Goal: Task Accomplishment & Management: Complete application form

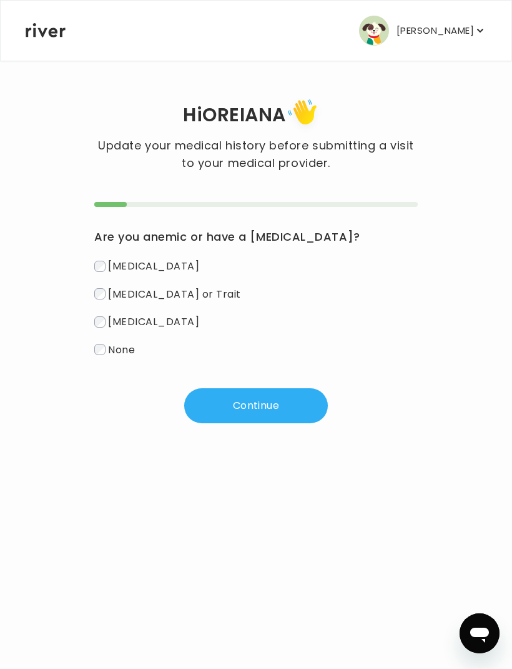
click at [424, 34] on p "[PERSON_NAME]" at bounding box center [435, 30] width 77 height 17
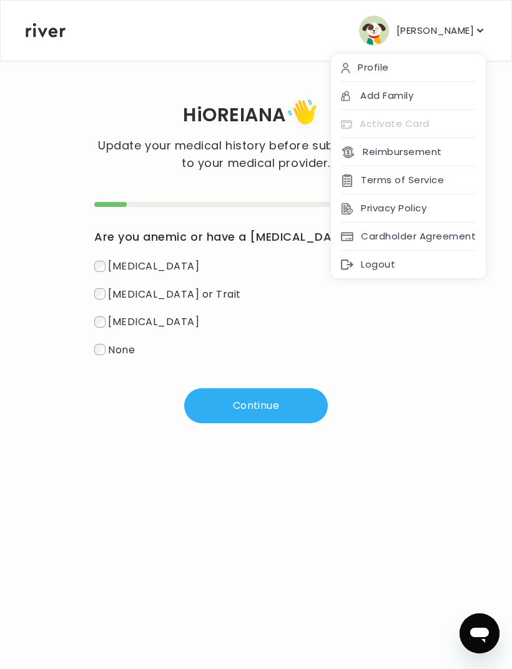
click at [454, 96] on div "Add Family" at bounding box center [408, 96] width 155 height 28
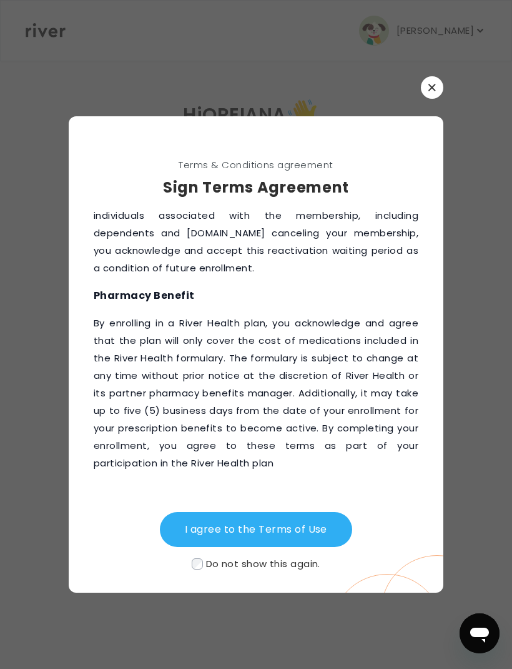
scroll to position [2155, 0]
click at [303, 547] on button "I agree to the Terms of Use" at bounding box center [256, 529] width 192 height 35
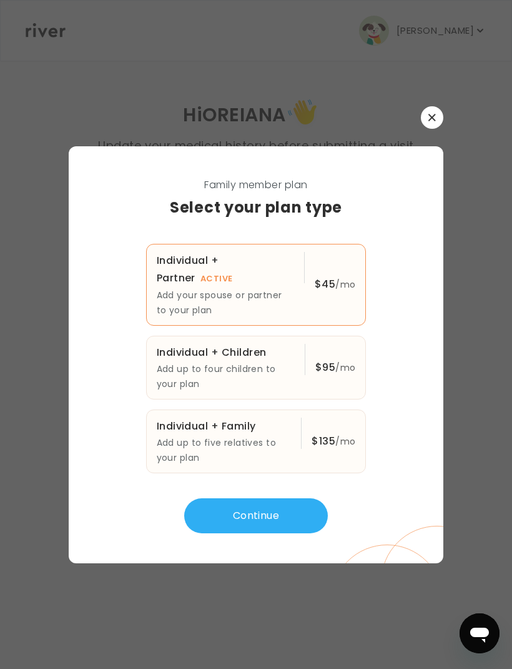
click at [262, 533] on button "Continue" at bounding box center [256, 515] width 144 height 35
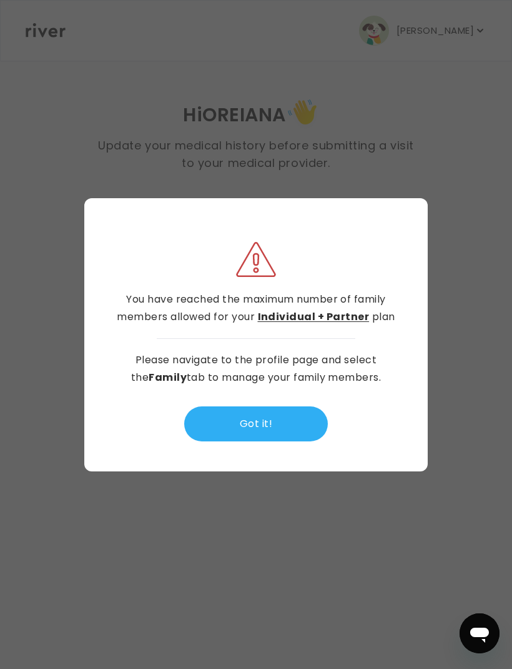
click at [245, 441] on button "Got it!" at bounding box center [256, 423] width 144 height 35
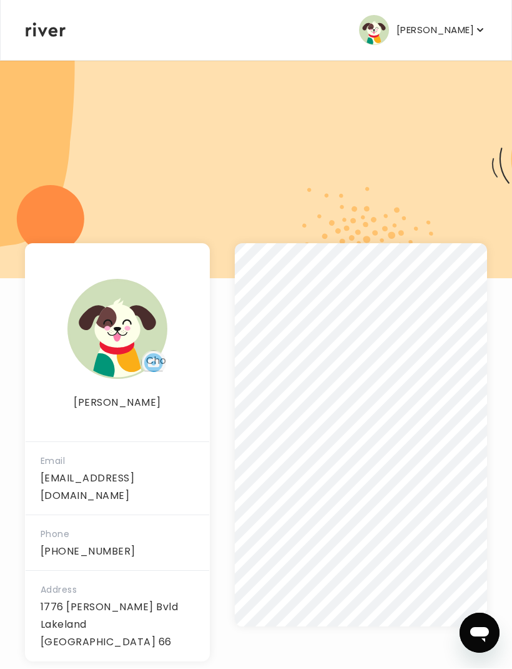
click at [471, 37] on p "[PERSON_NAME]" at bounding box center [435, 30] width 77 height 17
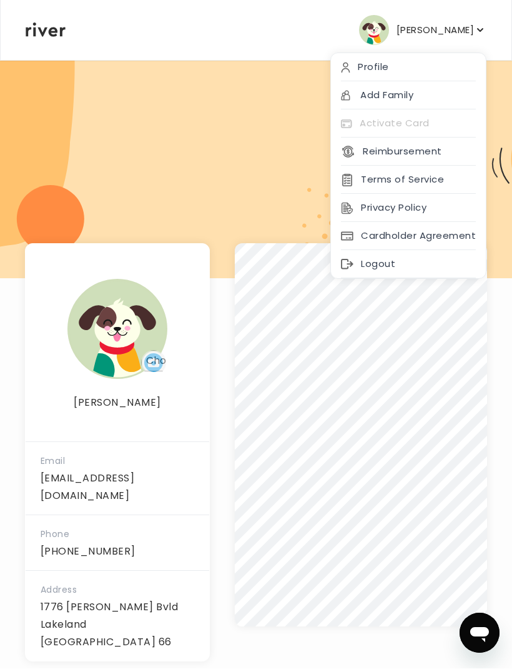
click at [465, 62] on div "Profile" at bounding box center [408, 68] width 155 height 28
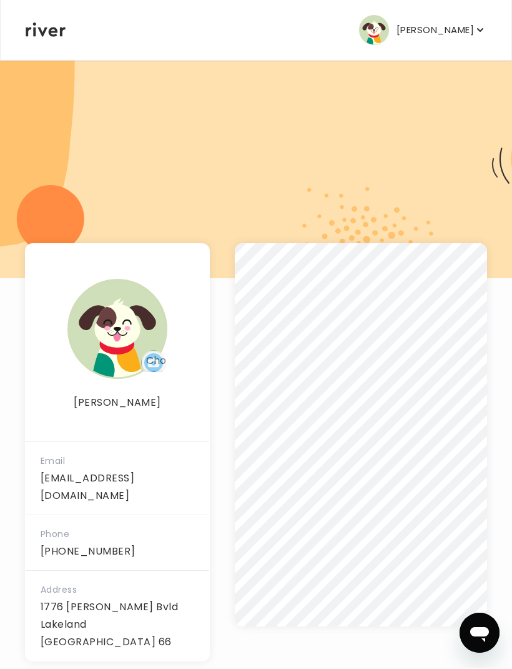
click at [456, 24] on p "[PERSON_NAME]" at bounding box center [435, 30] width 77 height 17
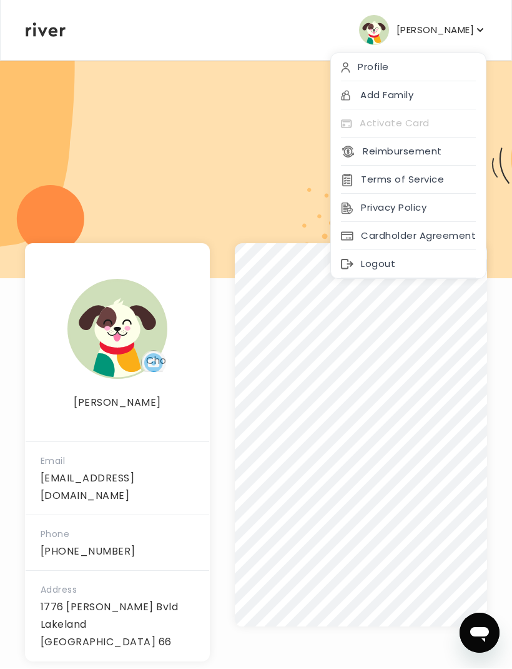
click at [448, 64] on div "Profile" at bounding box center [408, 68] width 155 height 28
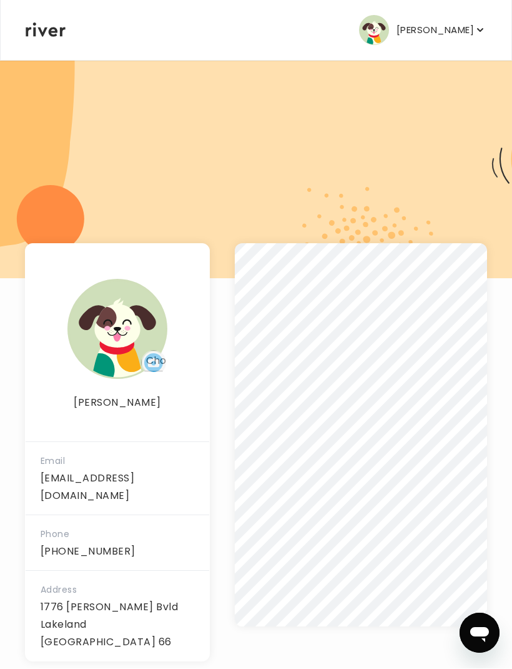
click at [187, 466] on div "Email oreiana579@gmail.com" at bounding box center [118, 478] width 184 height 73
click at [37, 27] on icon at bounding box center [46, 30] width 40 height 14
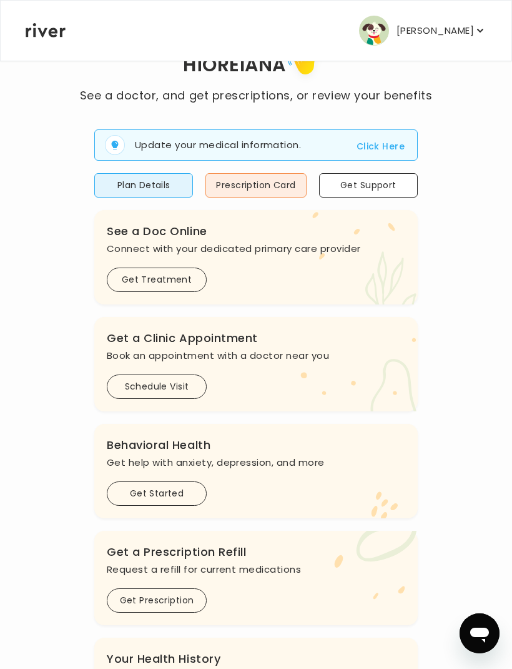
scroll to position [82, 0]
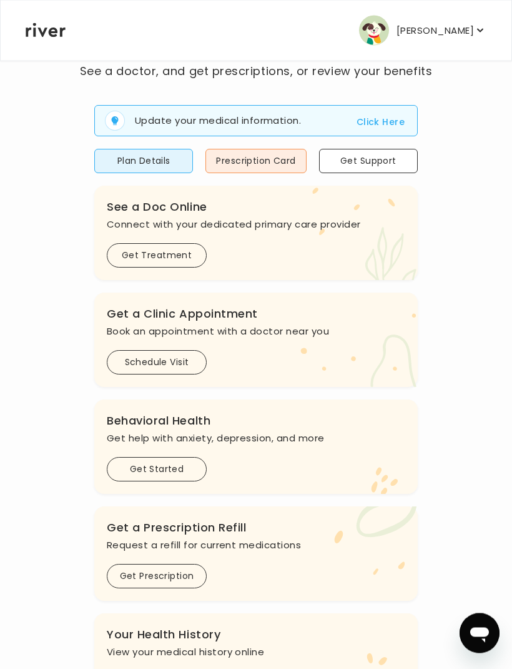
click at [370, 116] on button "Click Here" at bounding box center [381, 122] width 48 height 15
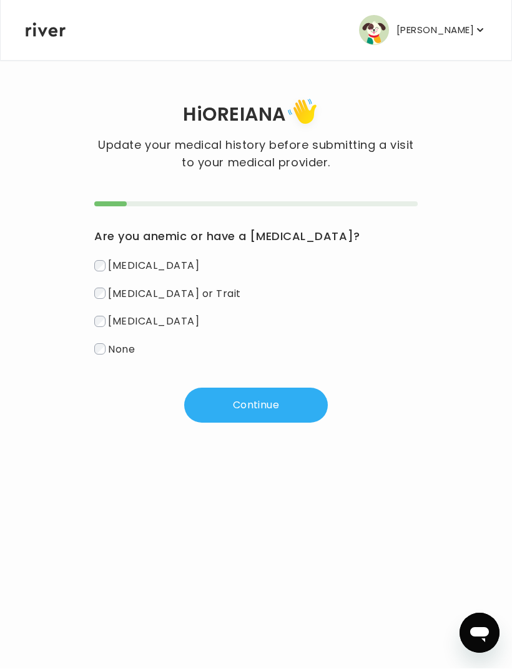
click at [298, 395] on button "Continue" at bounding box center [256, 405] width 144 height 35
click at [298, 394] on div "Are you anemic or have a blood disorder? Iron Deficiency Sickle Cell Disease or…" at bounding box center [256, 312] width 324 height 221
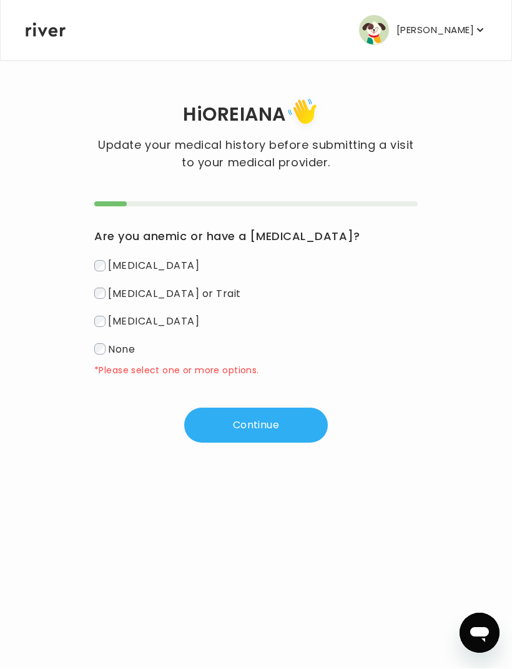
click at [285, 429] on button "Continue" at bounding box center [256, 425] width 144 height 35
click at [287, 428] on button "Continue" at bounding box center [256, 425] width 144 height 35
click at [461, 28] on p "[PERSON_NAME]" at bounding box center [435, 30] width 77 height 17
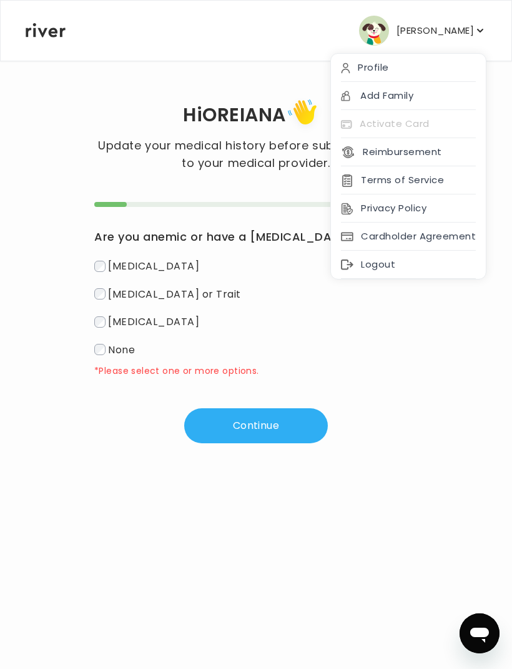
click at [399, 63] on div "Profile" at bounding box center [408, 68] width 155 height 28
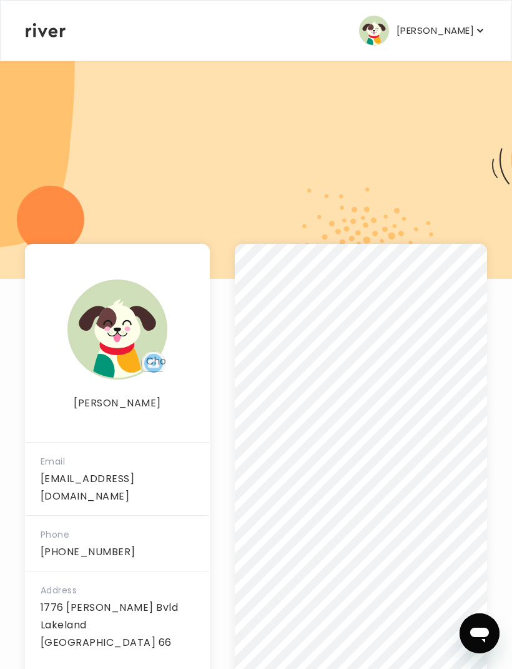
click at [506, 13] on nav "OREIANA FLOYD Profile Add Family Activate Card Reimbursement Terms of Service P…" at bounding box center [256, 31] width 511 height 60
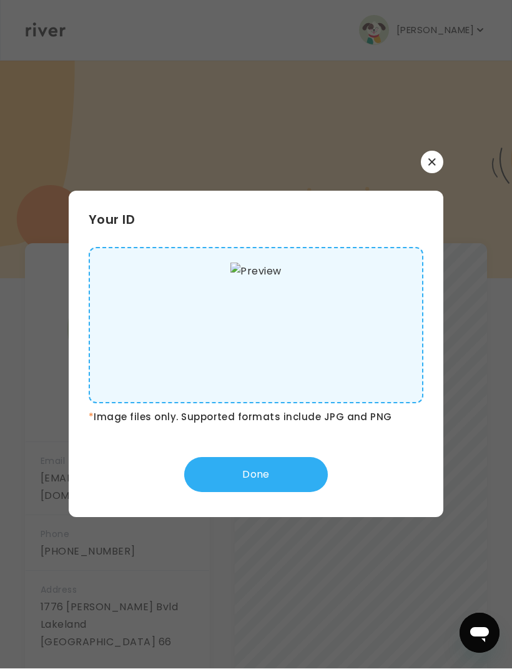
click at [429, 166] on icon "button" at bounding box center [432, 162] width 7 height 7
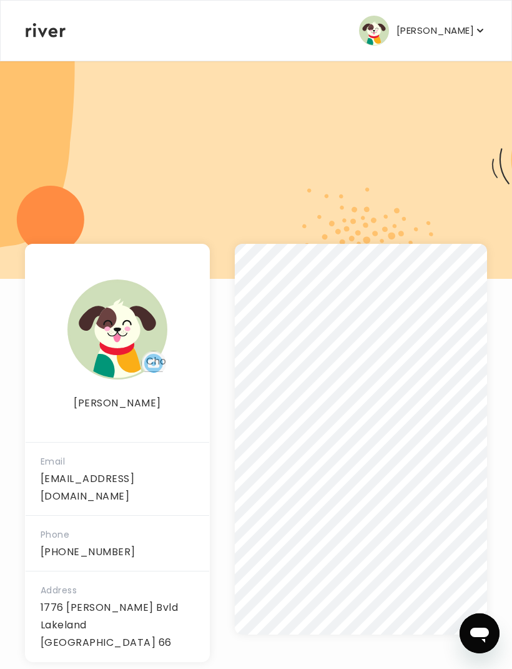
scroll to position [1, 0]
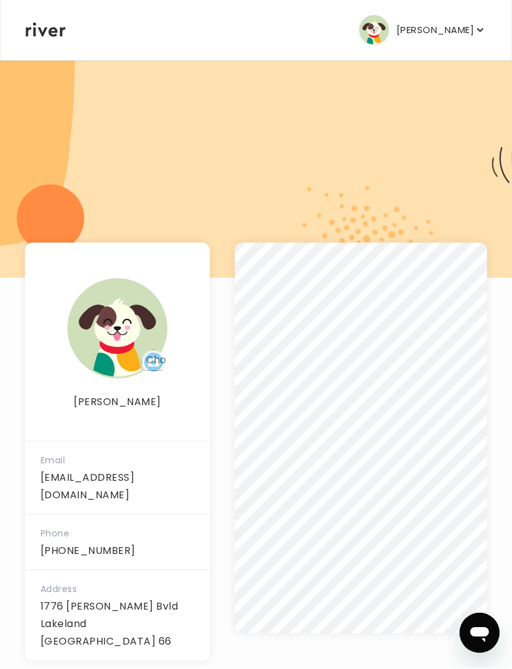
click at [444, 29] on p "[PERSON_NAME]" at bounding box center [435, 30] width 77 height 17
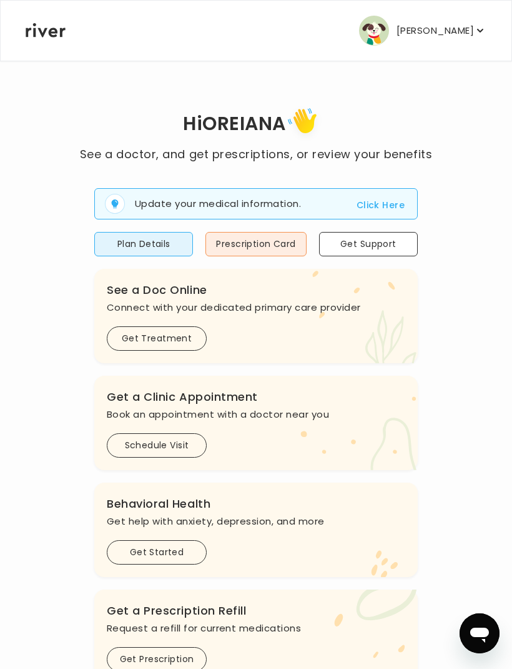
click at [506, 362] on main "Hi [PERSON_NAME] See a doctor, and get prescriptions, or review your benefits U…" at bounding box center [256, 494] width 512 height 989
click at [506, 78] on main "Hi [PERSON_NAME] See a doctor, and get prescriptions, or review your benefits U…" at bounding box center [256, 494] width 512 height 989
click at [434, 37] on p "[PERSON_NAME]" at bounding box center [435, 30] width 77 height 17
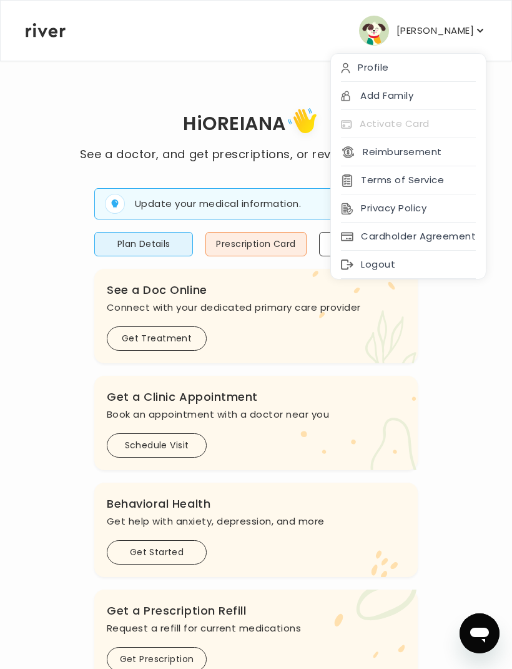
click at [429, 154] on button "Reimbursement" at bounding box center [391, 151] width 101 height 17
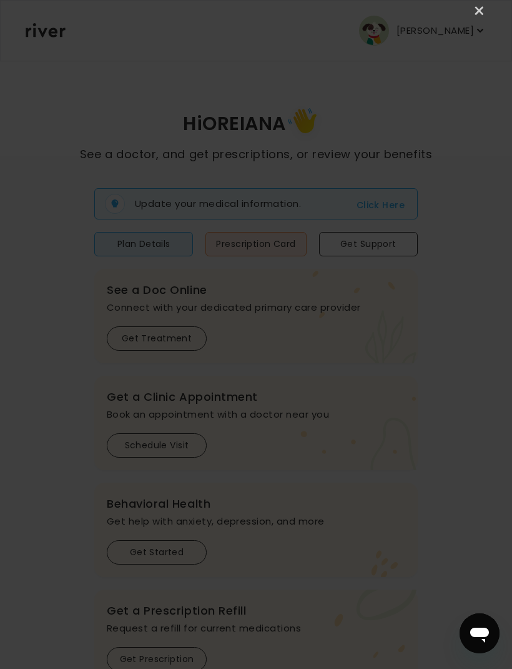
click at [474, 11] on link "×" at bounding box center [479, 11] width 15 height 15
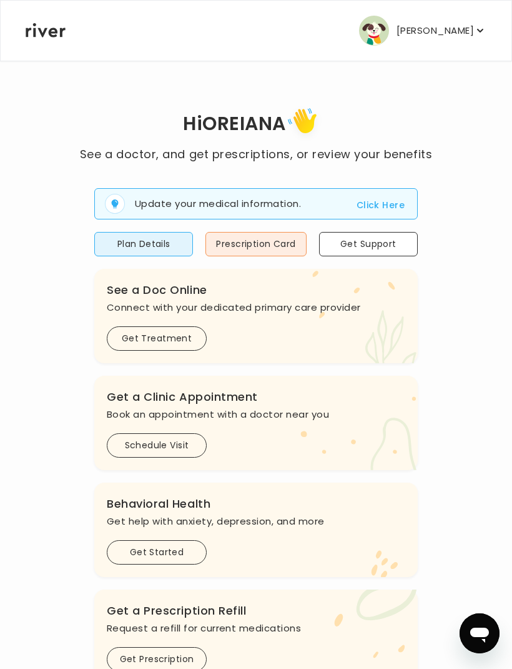
click at [172, 341] on button "Get Treatment" at bounding box center [157, 338] width 100 height 24
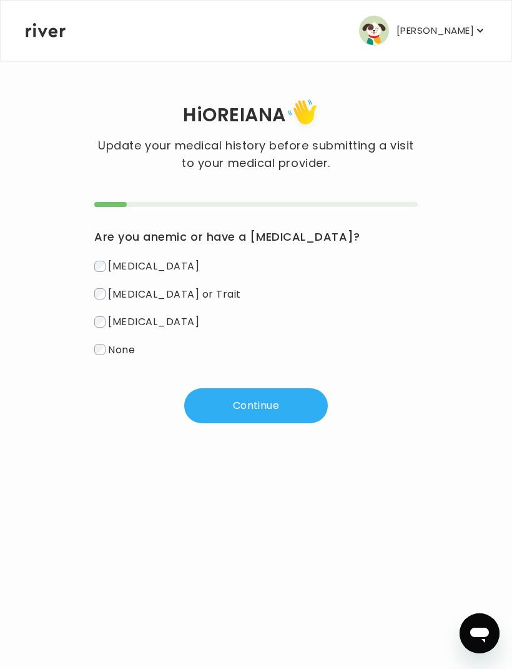
click at [120, 349] on span "None" at bounding box center [121, 349] width 27 height 14
click at [281, 401] on button "Continue" at bounding box center [256, 405] width 144 height 35
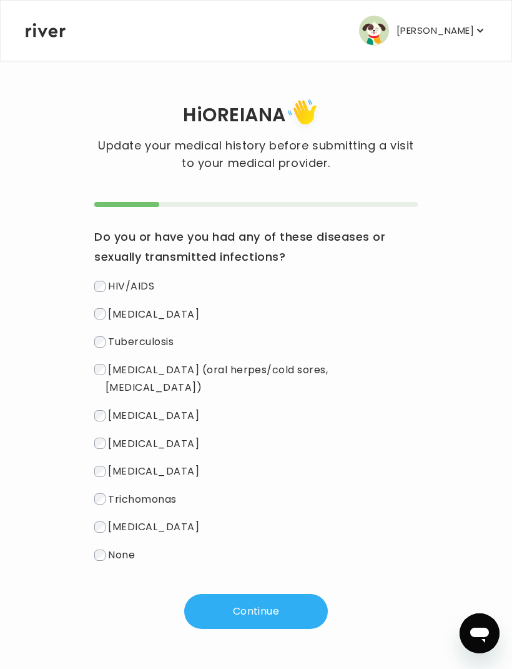
click at [119, 547] on span "None" at bounding box center [121, 554] width 27 height 14
click at [262, 597] on button "Continue" at bounding box center [256, 611] width 144 height 35
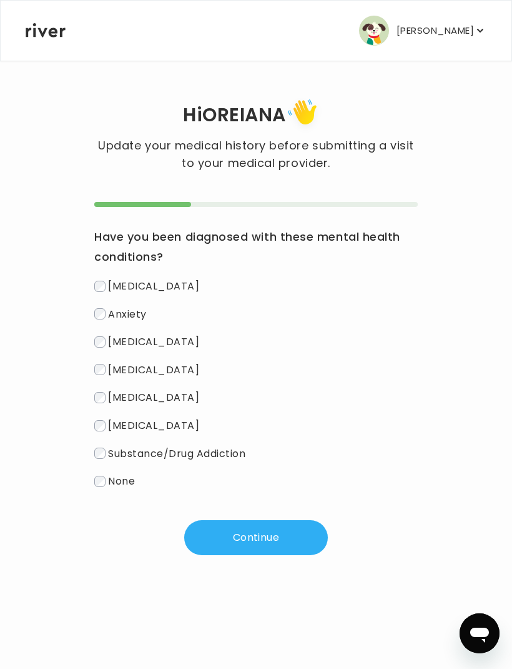
click at [252, 597] on div "[PERSON_NAME] Profile Add Family Activate Card Reimbursement Terms of Service P…" at bounding box center [256, 334] width 512 height 669
click at [121, 477] on span "None" at bounding box center [121, 481] width 27 height 14
click at [276, 534] on button "Continue" at bounding box center [256, 537] width 144 height 35
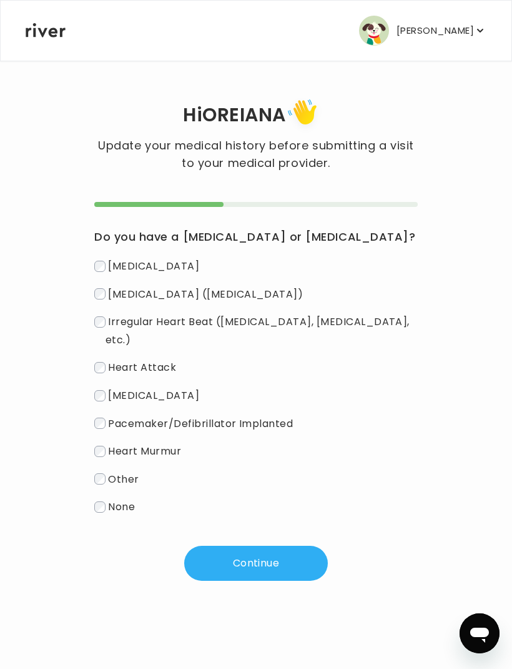
click at [134, 516] on label "None" at bounding box center [256, 506] width 324 height 18
click at [237, 569] on button "Continue" at bounding box center [256, 563] width 144 height 35
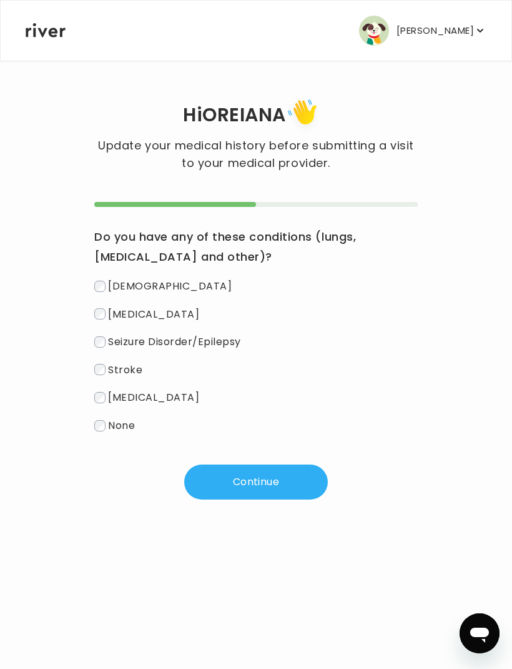
click at [130, 427] on span "None" at bounding box center [121, 425] width 27 height 14
click at [248, 481] on button "Continue" at bounding box center [256, 481] width 144 height 35
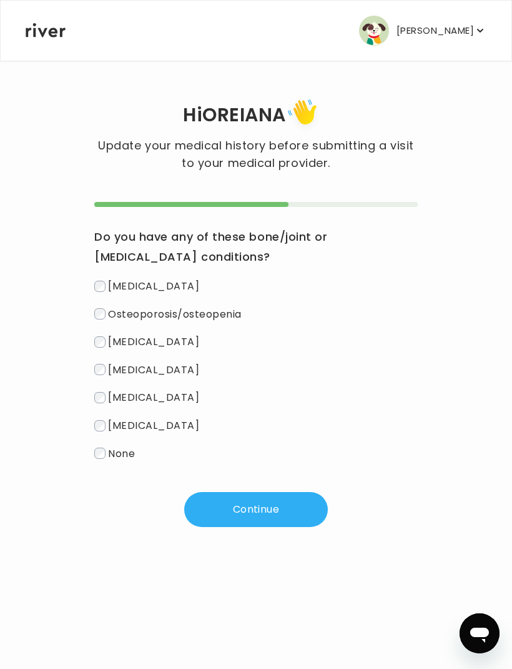
click at [123, 445] on label "None" at bounding box center [256, 453] width 324 height 18
click at [257, 502] on button "Continue" at bounding box center [256, 509] width 144 height 35
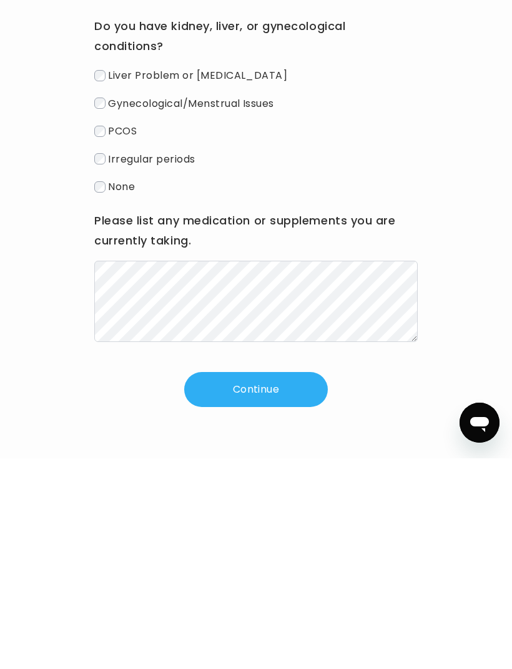
click at [121, 227] on div "Do you have kidney, liver, or gynecological conditions? Liver Problem or [MEDIC…" at bounding box center [256, 390] width 324 height 326
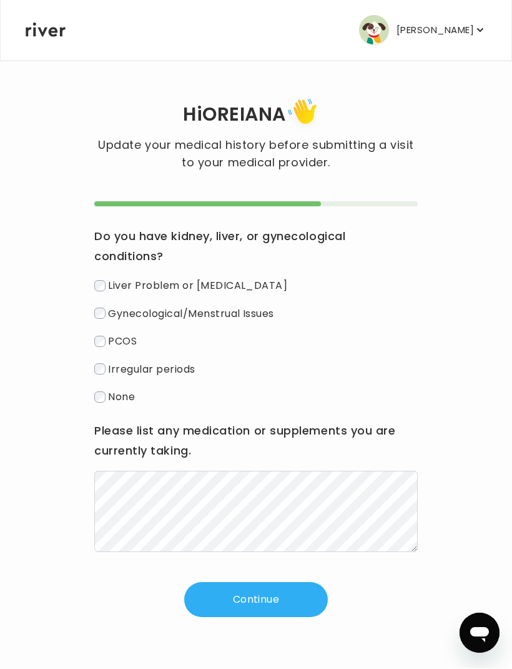
click at [120, 395] on span "None" at bounding box center [121, 397] width 27 height 14
click at [236, 606] on button "Continue" at bounding box center [256, 599] width 144 height 35
